Goal: Task Accomplishment & Management: Manage account settings

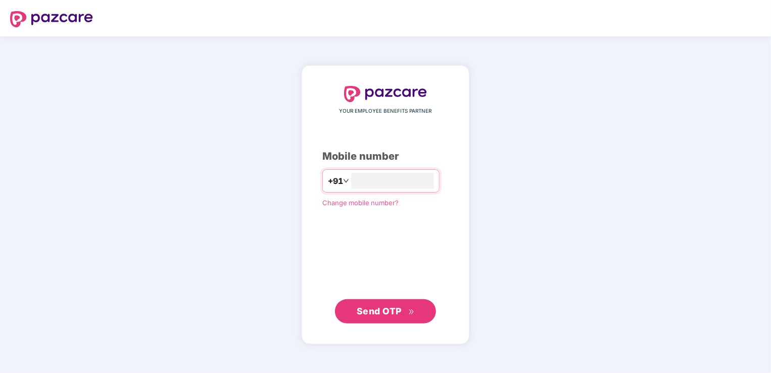
type input "**********"
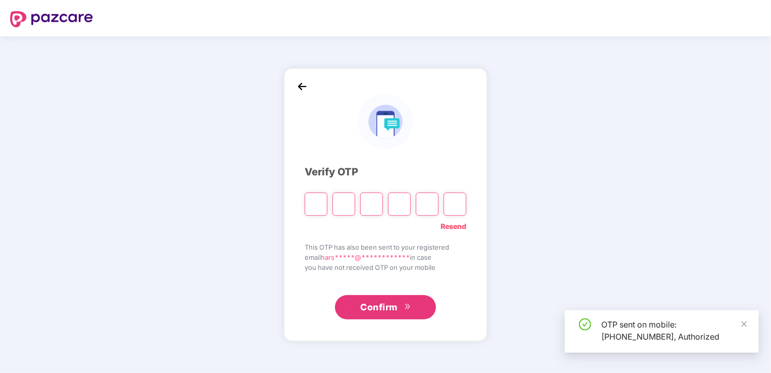
click at [320, 208] on input "Please enter verification code. Digit 1" at bounding box center [316, 204] width 23 height 23
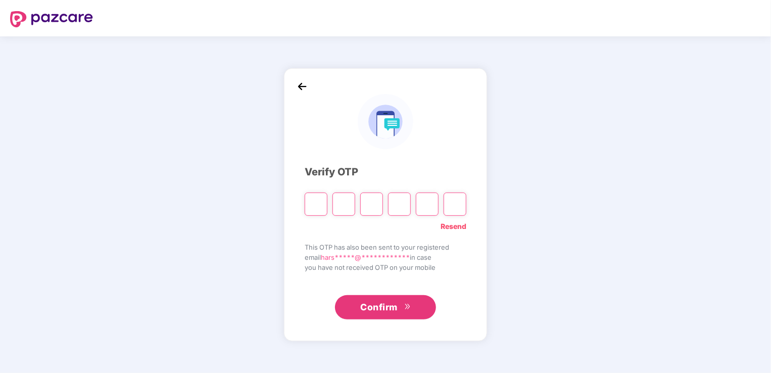
type input "*"
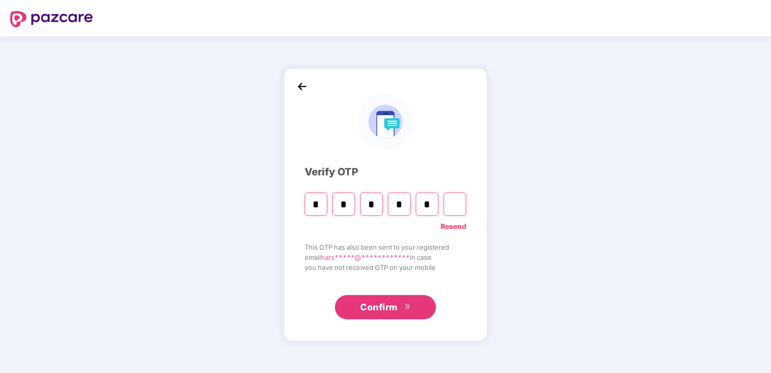
type input "*"
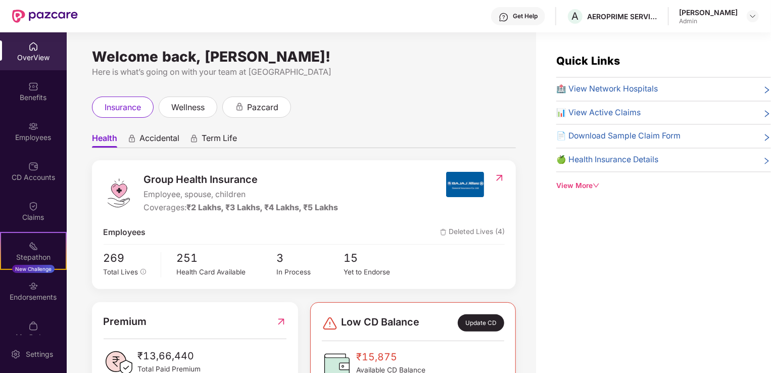
drag, startPoint x: 282, startPoint y: 226, endPoint x: 235, endPoint y: 217, distance: 48.4
click at [279, 227] on div "Group Health Insurance Employee, spouse, children Coverages: ₹2 Lakhs, ₹3 Lakhs…" at bounding box center [304, 224] width 424 height 129
click at [48, 134] on div "Employees" at bounding box center [33, 137] width 67 height 10
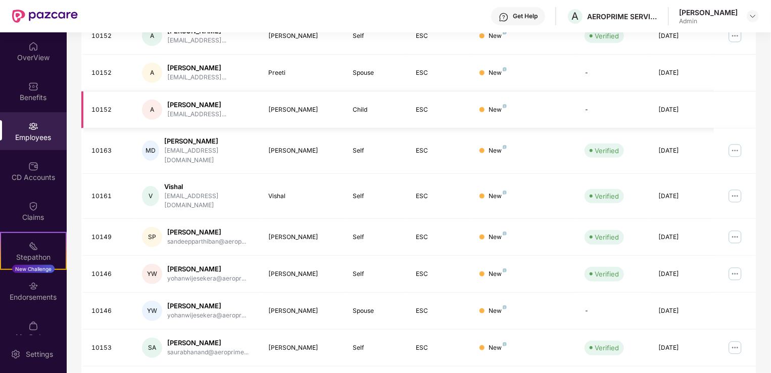
scroll to position [247, 0]
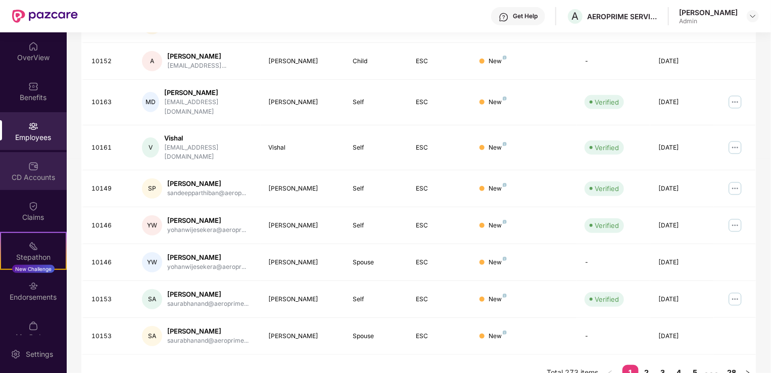
click at [42, 171] on div "CD Accounts" at bounding box center [33, 171] width 67 height 38
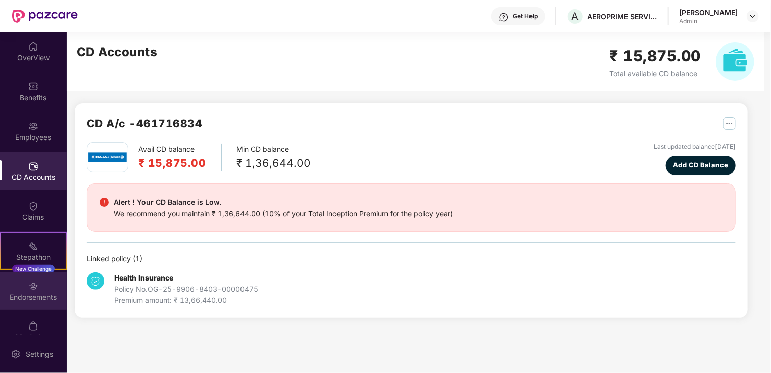
click at [41, 295] on div "Endorsements" at bounding box center [33, 297] width 67 height 10
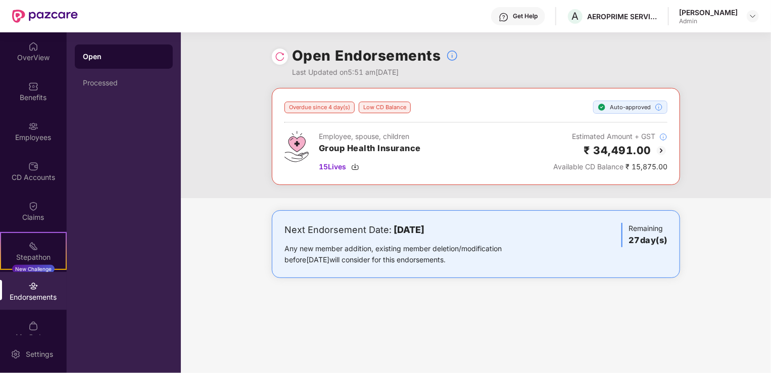
click at [244, 168] on div "Overdue since 4 day(s) Low CD Balance Auto-approved Employee, spouse, children …" at bounding box center [476, 143] width 590 height 110
click at [35, 130] on img at bounding box center [33, 126] width 10 height 10
